Goal: Book appointment/travel/reservation

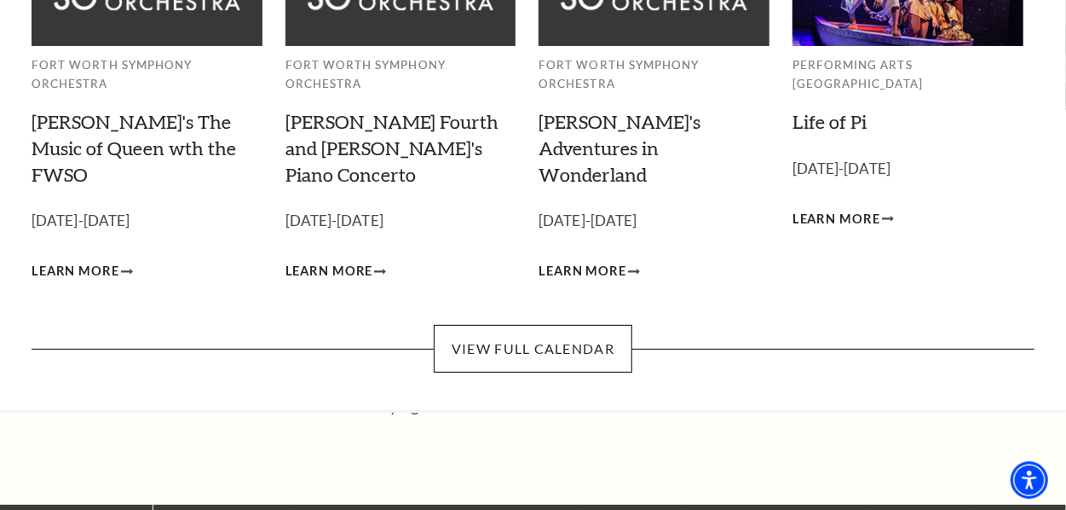
scroll to position [284, 0]
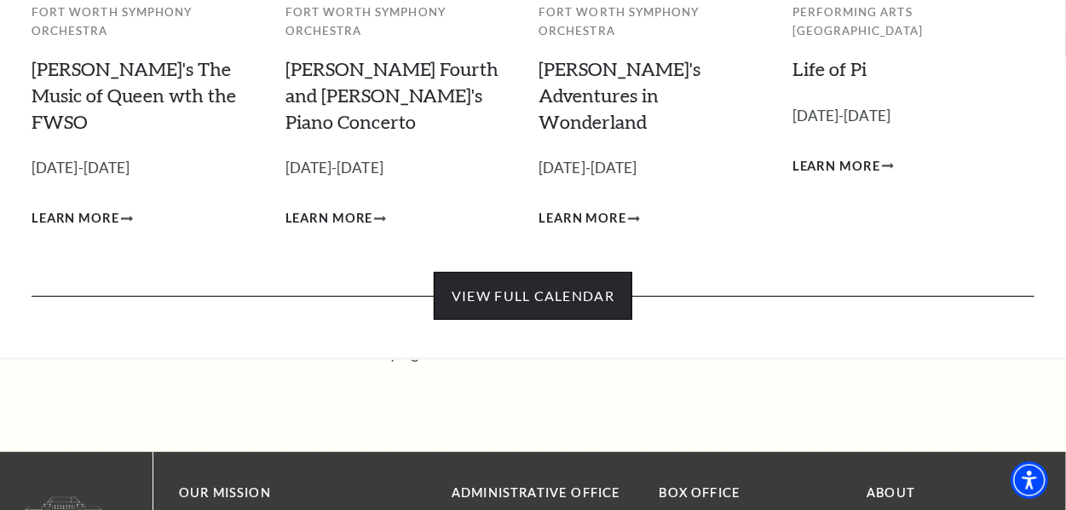
click at [552, 272] on link "View Full Calendar" at bounding box center [533, 296] width 199 height 48
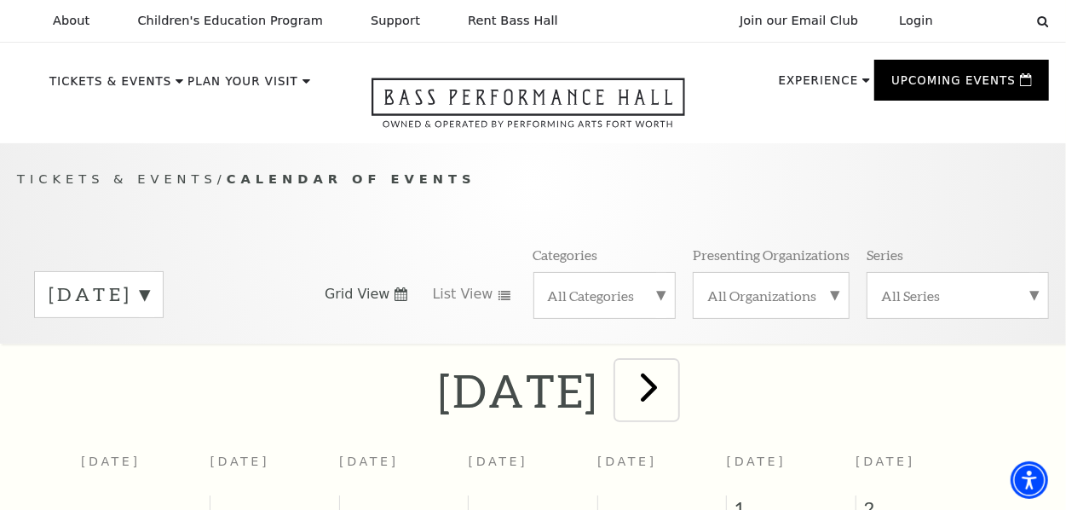
click at [673, 389] on span "next" at bounding box center [649, 386] width 49 height 49
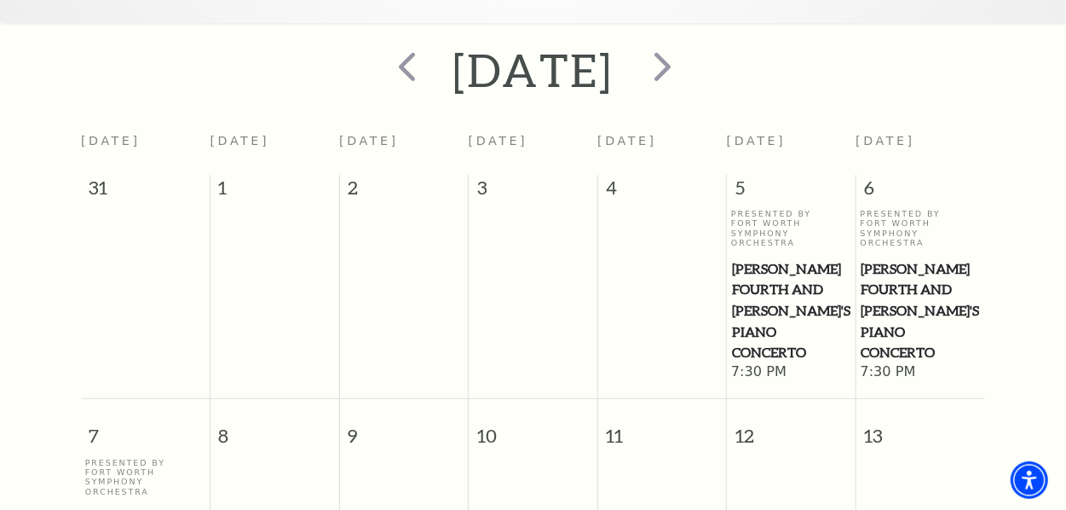
scroll to position [274, 0]
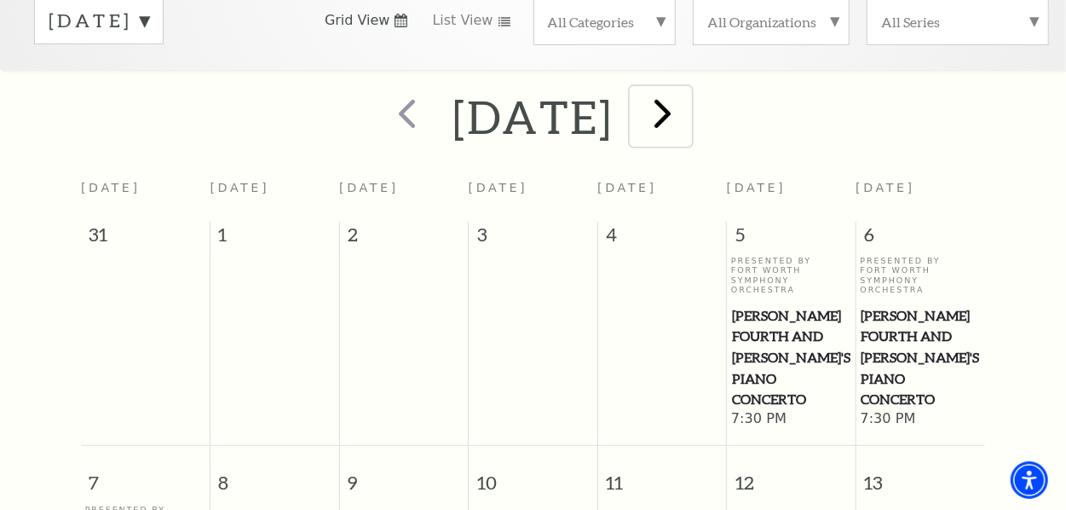
click at [688, 116] on span "next" at bounding box center [663, 113] width 49 height 49
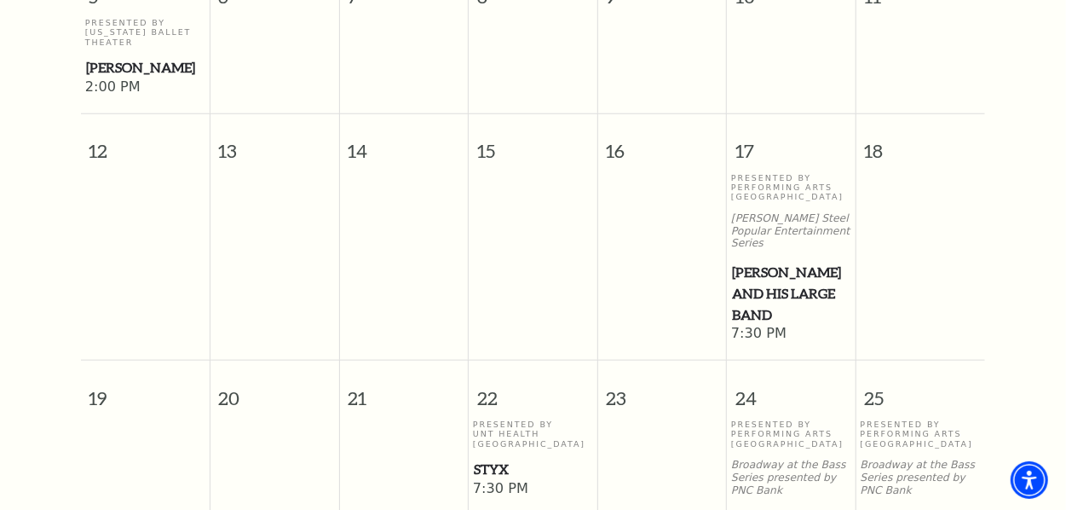
scroll to position [847, 0]
